Goal: Transaction & Acquisition: Purchase product/service

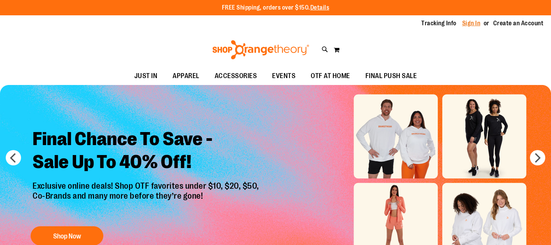
type input "**********"
click at [468, 21] on link "Sign In" at bounding box center [471, 23] width 18 height 8
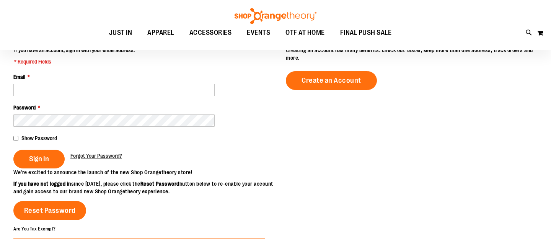
scroll to position [90, 0]
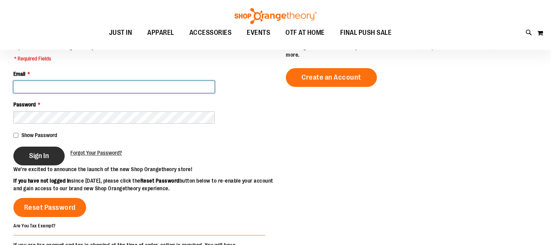
type input "**********"
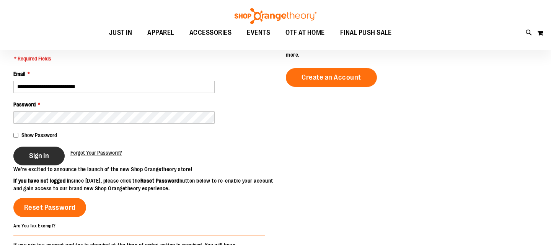
type input "**********"
click at [33, 158] on span "Sign In" at bounding box center [39, 156] width 20 height 8
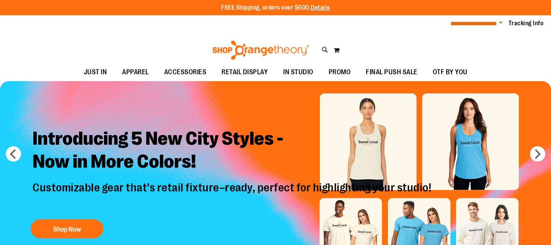
type input "**********"
click at [460, 21] on span "**********" at bounding box center [473, 24] width 47 height 6
click at [483, 24] on span "**********" at bounding box center [473, 24] width 47 height 6
click at [525, 25] on link "Tracking Info" at bounding box center [526, 23] width 35 height 8
click at [499, 23] on span "Change" at bounding box center [501, 23] width 4 height 7
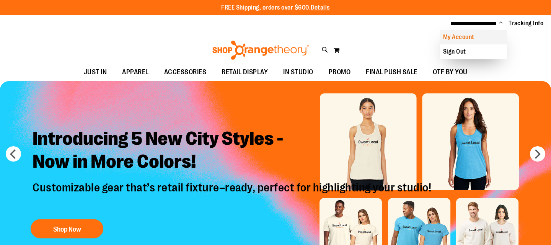
click at [483, 36] on link "My Account" at bounding box center [473, 37] width 67 height 15
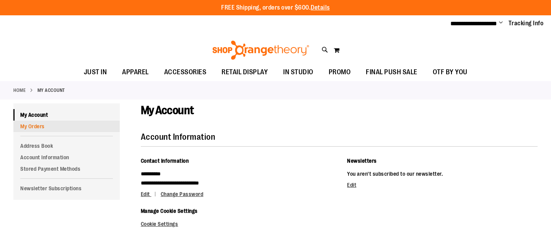
type input "**********"
click at [32, 126] on link "My Orders" at bounding box center [66, 126] width 106 height 11
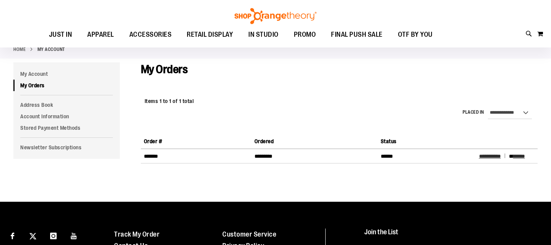
scroll to position [41, 0]
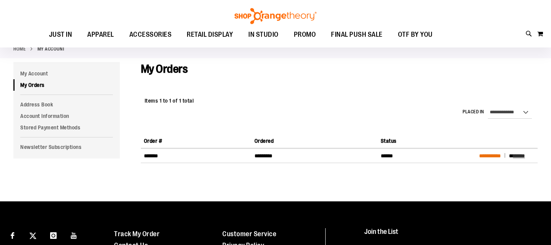
type input "**********"
click at [490, 153] on span "**********" at bounding box center [490, 155] width 22 height 5
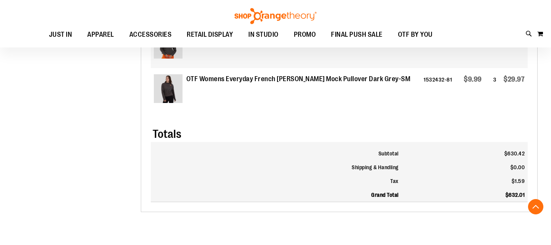
scroll to position [913, 0]
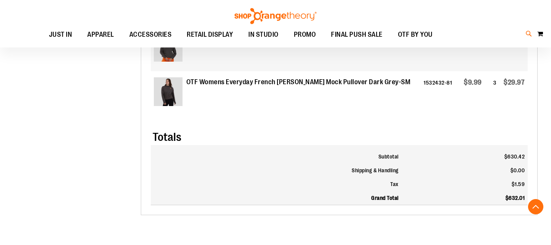
type input "**********"
click at [529, 34] on icon at bounding box center [529, 33] width 7 height 9
click at [482, 39] on button "submit" at bounding box center [480, 44] width 23 height 23
click at [491, 23] on div "Search Popular Suggestions Advanced Search # Type at least 3 character to searc…" at bounding box center [275, 122] width 551 height 245
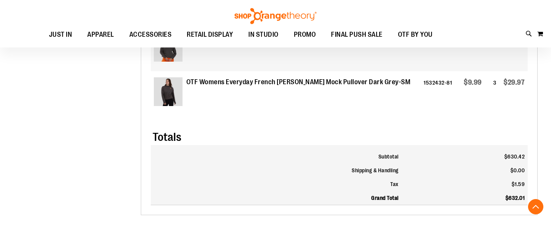
click at [431, 97] on div "Search Popular Suggestions Advanced Search # Type at least 3 character to searc…" at bounding box center [275, 138] width 436 height 214
click at [99, 133] on div "Search Popular Suggestions Advanced Search # Type at least 3 character to searc…" at bounding box center [275, 138] width 436 height 214
click at [169, 7] on div "Search Popular Suggestions Advanced Search # Type at least 3 character to searc…" at bounding box center [275, 122] width 551 height 245
click at [540, 11] on link at bounding box center [542, 12] width 12 height 16
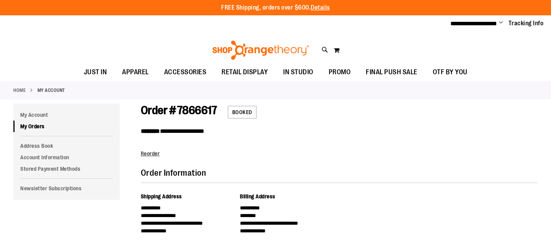
click at [241, 109] on span "Booked" at bounding box center [242, 112] width 29 height 13
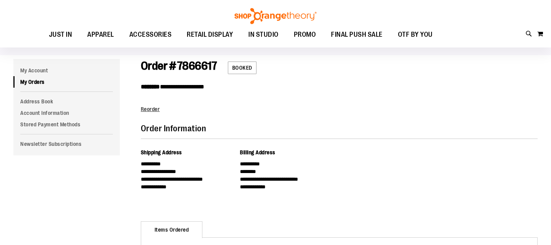
scroll to position [44, 0]
click at [154, 108] on span "Reorder" at bounding box center [150, 109] width 19 height 6
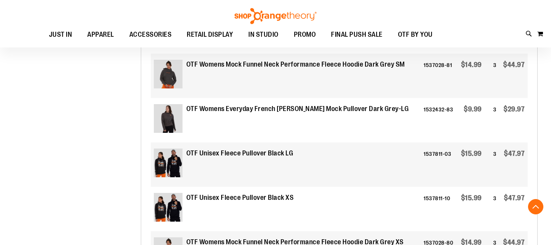
scroll to position [355, 0]
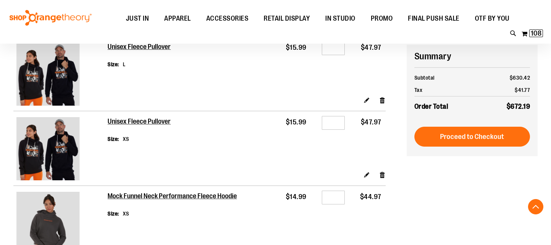
scroll to position [622, 0]
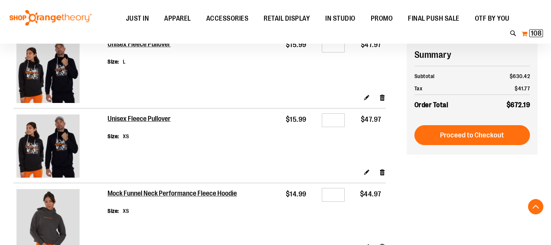
type input "**********"
click at [541, 34] on span "108" at bounding box center [536, 33] width 11 height 8
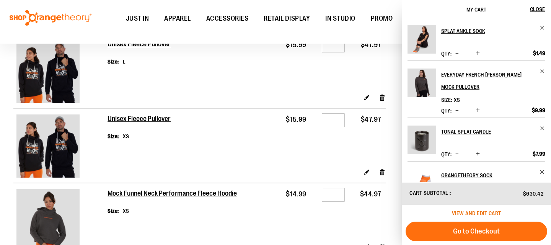
click at [494, 212] on span "View and edit cart" at bounding box center [476, 213] width 49 height 6
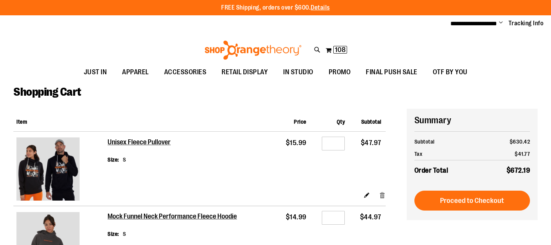
type input "**********"
click at [382, 197] on link "Remove item" at bounding box center [382, 195] width 7 height 8
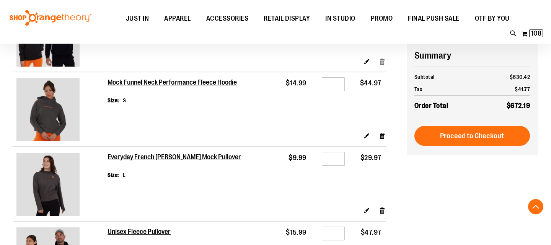
scroll to position [134, 0]
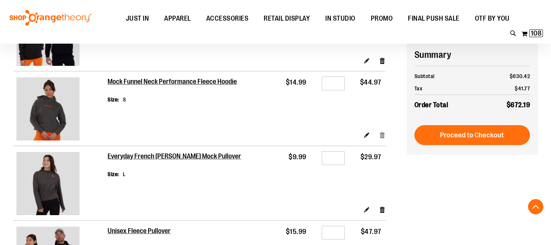
click at [381, 134] on link "Remove item" at bounding box center [382, 135] width 7 height 8
click at [382, 60] on link "Remove item" at bounding box center [382, 60] width 7 height 8
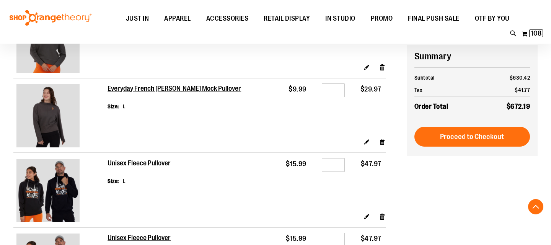
scroll to position [203, 0]
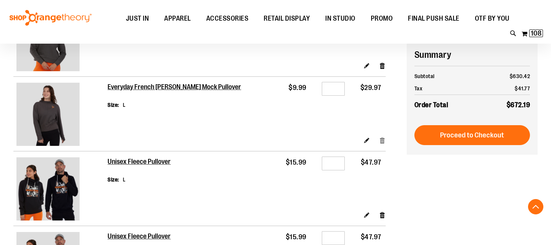
click at [382, 142] on link "Remove item" at bounding box center [382, 140] width 7 height 8
click at [382, 215] on link "Remove item" at bounding box center [382, 215] width 7 height 8
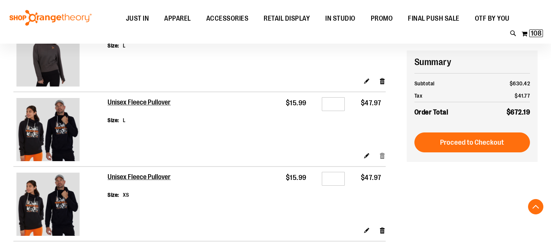
scroll to position [270, 0]
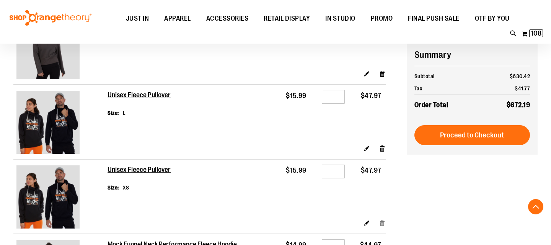
click at [383, 220] on link "Remove item" at bounding box center [382, 223] width 7 height 8
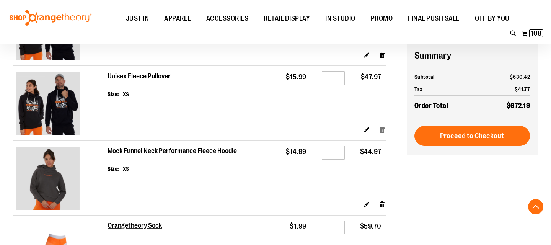
scroll to position [364, 0]
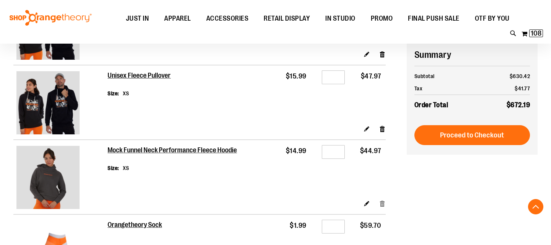
click at [382, 204] on link "Remove item" at bounding box center [382, 203] width 7 height 8
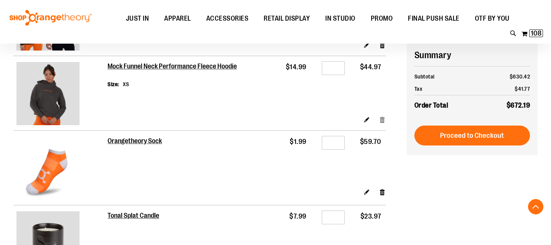
scroll to position [448, 0]
click at [382, 193] on link "Remove item" at bounding box center [382, 192] width 7 height 8
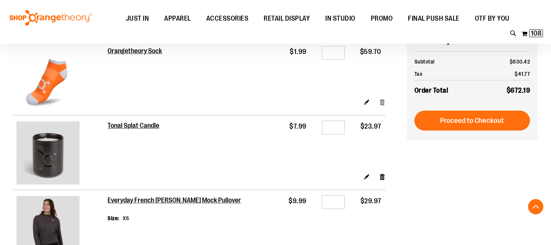
scroll to position [543, 0]
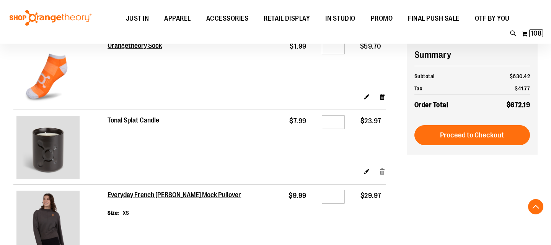
click at [382, 175] on link "Remove item" at bounding box center [382, 171] width 7 height 8
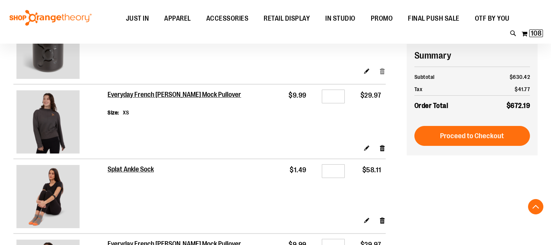
scroll to position [645, 0]
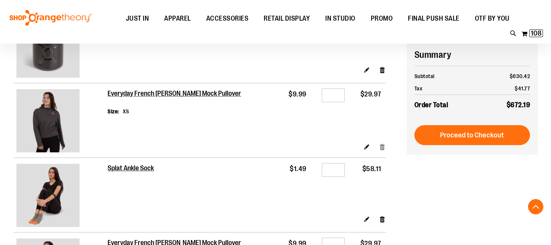
click at [383, 147] on link "Remove item" at bounding box center [382, 147] width 7 height 8
click at [383, 219] on link "Remove item" at bounding box center [382, 219] width 7 height 8
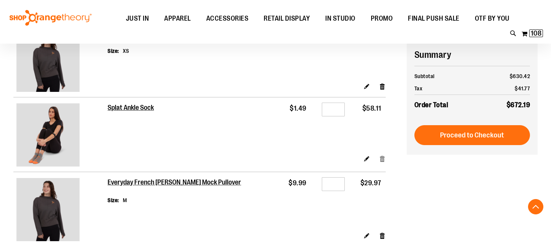
scroll to position [706, 0]
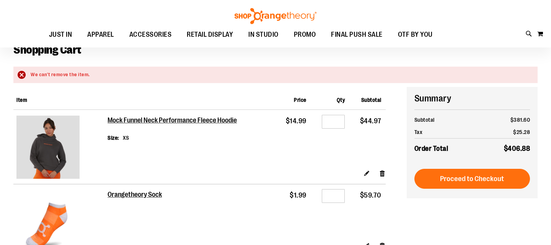
scroll to position [42, 0]
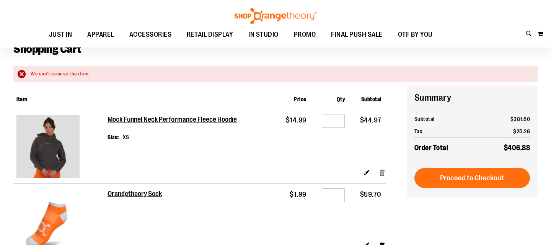
type input "**********"
click at [383, 171] on link "Remove item" at bounding box center [382, 172] width 7 height 8
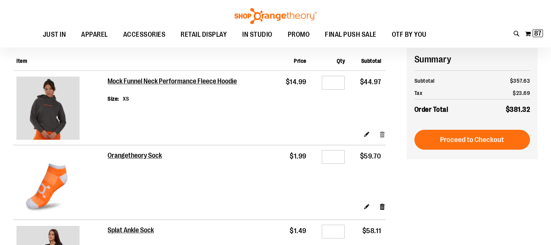
scroll to position [88, 0]
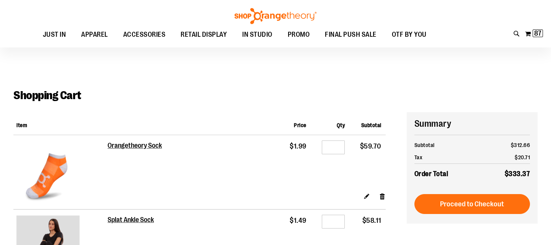
scroll to position [23, 0]
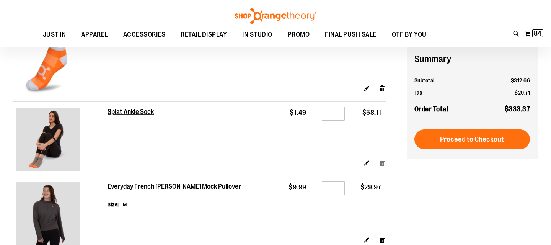
type input "**********"
click at [383, 164] on link "Remove item" at bounding box center [382, 163] width 7 height 8
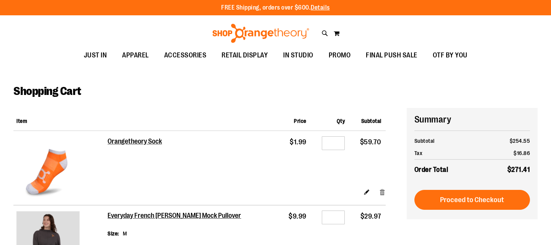
scroll to position [21, 0]
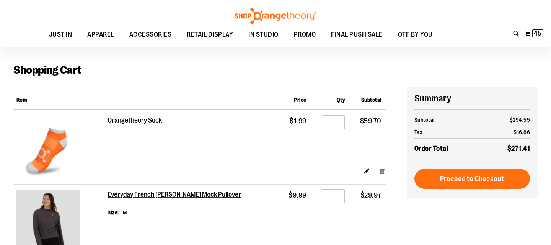
type input "**********"
click at [382, 172] on link "Remove item" at bounding box center [382, 171] width 7 height 8
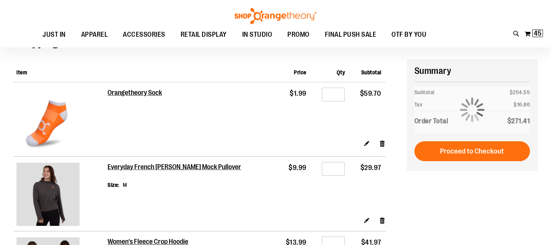
scroll to position [54, 0]
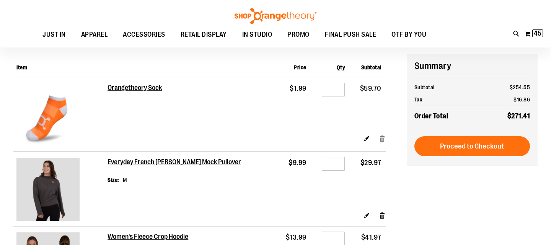
click at [383, 138] on link "Remove item" at bounding box center [382, 138] width 7 height 8
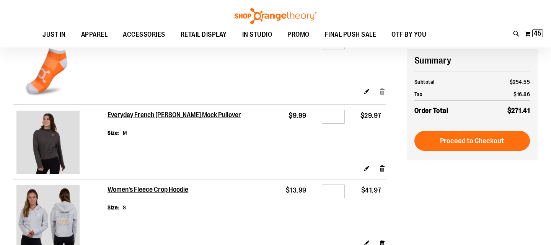
scroll to position [103, 0]
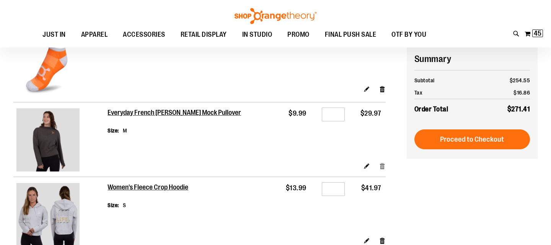
click at [384, 165] on link "Remove item" at bounding box center [382, 166] width 7 height 8
click at [383, 90] on link "Remove item" at bounding box center [382, 89] width 7 height 8
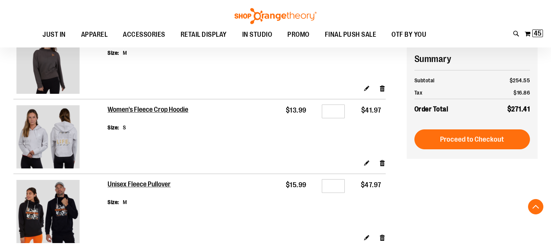
scroll to position [181, 0]
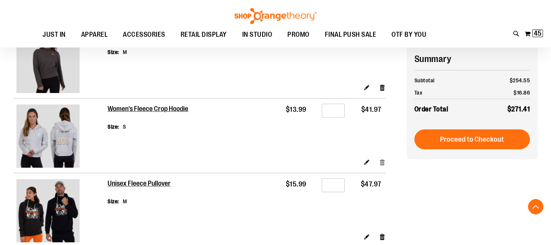
click at [381, 163] on link "Remove item" at bounding box center [382, 162] width 7 height 8
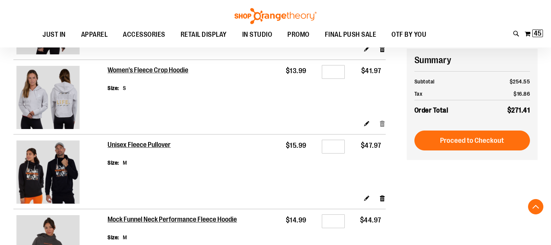
scroll to position [221, 0]
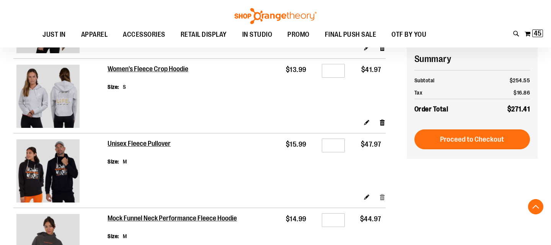
click at [383, 198] on link "Remove item" at bounding box center [382, 197] width 7 height 8
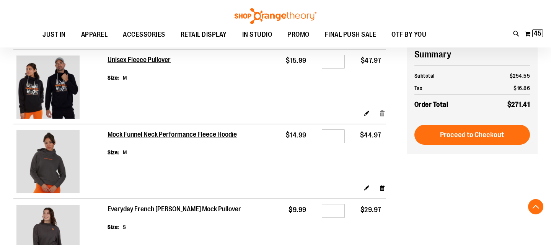
scroll to position [307, 0]
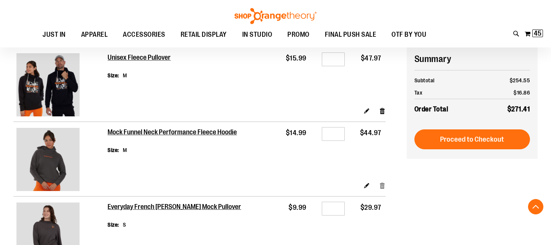
click at [383, 185] on link "Remove item" at bounding box center [382, 185] width 7 height 8
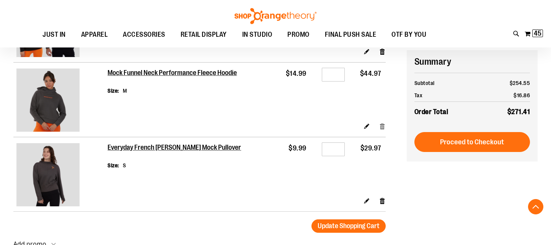
scroll to position [369, 0]
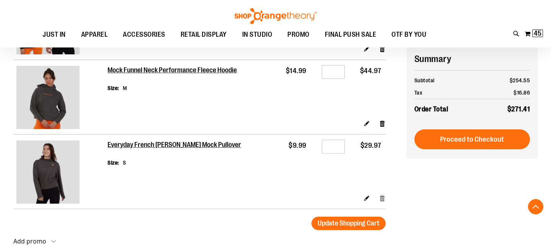
click at [384, 201] on link "Remove item" at bounding box center [382, 198] width 7 height 8
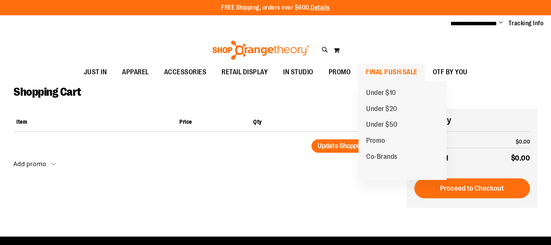
type input "**********"
click at [377, 67] on span "FINAL PUSH SALE" at bounding box center [392, 72] width 52 height 17
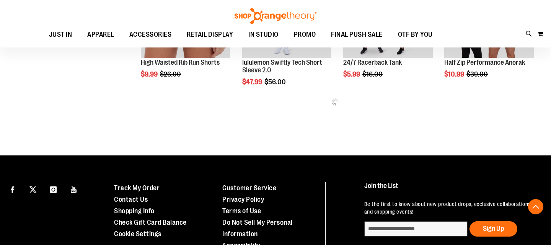
scroll to position [450, 0]
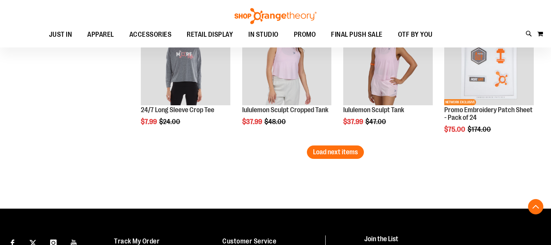
scroll to position [1205, 0]
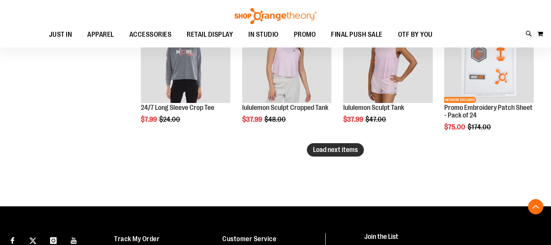
type input "**********"
click at [352, 150] on span "Load next items" at bounding box center [335, 150] width 45 height 8
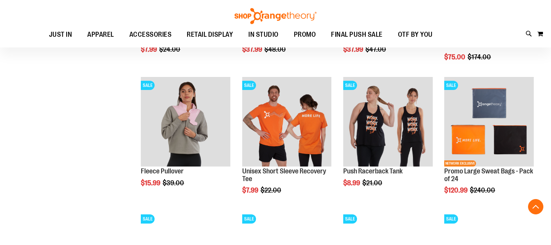
scroll to position [1279, 0]
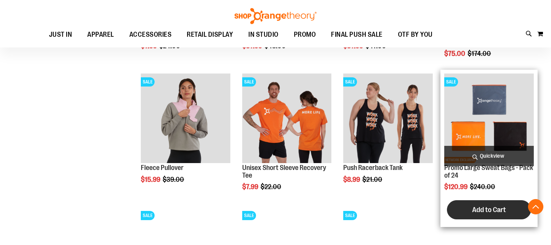
click at [488, 214] on span "Add to Cart" at bounding box center [489, 210] width 34 height 8
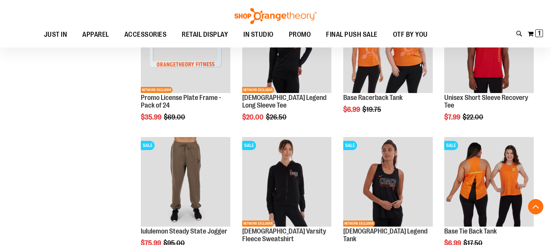
scroll to position [948, 0]
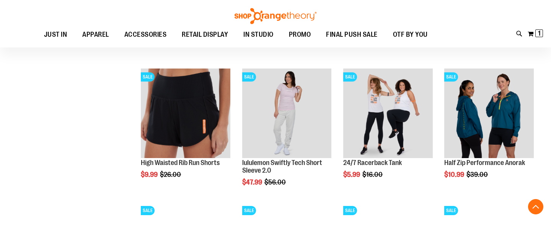
scroll to position [352, 0]
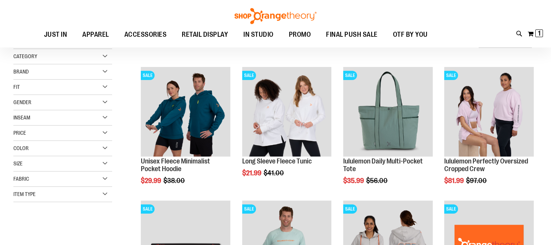
scroll to position [84, 0]
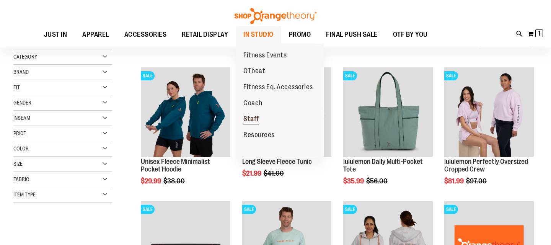
click at [252, 121] on span "Staff" at bounding box center [251, 120] width 16 height 10
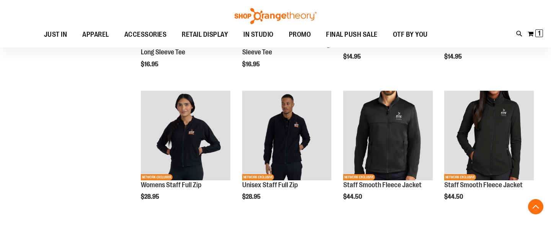
scroll to position [44, 0]
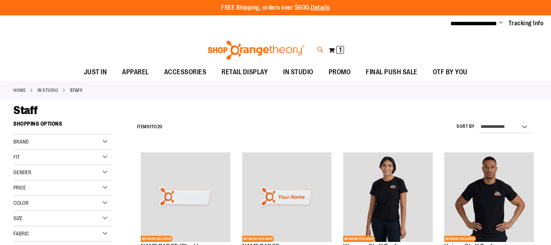
type input "**********"
click at [319, 46] on icon at bounding box center [320, 50] width 7 height 9
click at [304, 41] on input "Search" at bounding box center [275, 43] width 436 height 25
type input "*****"
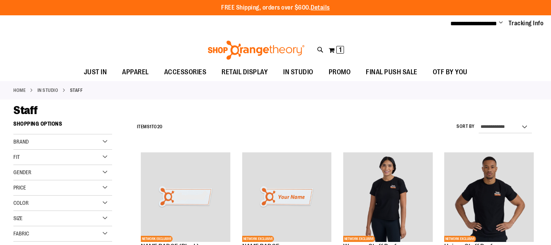
click at [172, 74] on span "$175.00" at bounding box center [195, 78] width 172 height 8
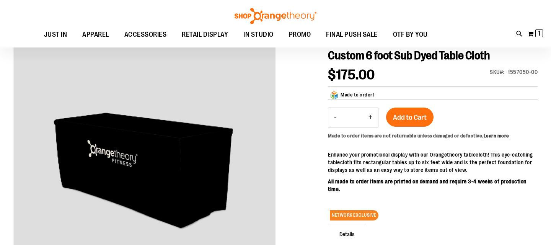
scroll to position [86, 0]
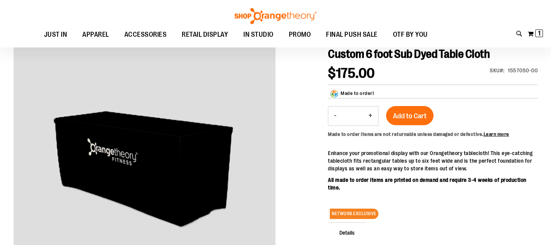
type input "**********"
click at [370, 115] on button "+" at bounding box center [370, 115] width 15 height 19
click at [335, 116] on button "-" at bounding box center [335, 115] width 14 height 19
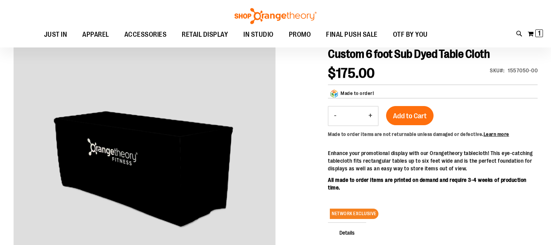
type input "*"
click at [411, 119] on span "Add to Cart" at bounding box center [410, 116] width 34 height 8
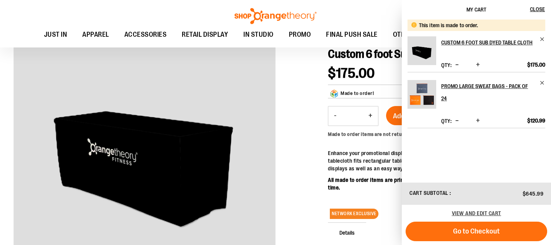
click at [388, 209] on div "NETWORK EXCLUSIVE" at bounding box center [433, 212] width 210 height 18
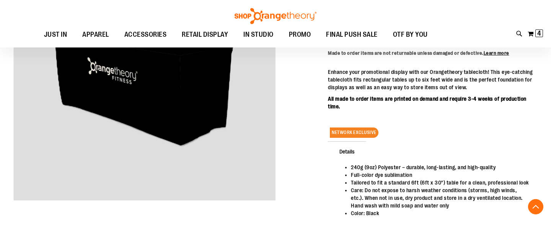
scroll to position [166, 0]
